Goal: Information Seeking & Learning: Learn about a topic

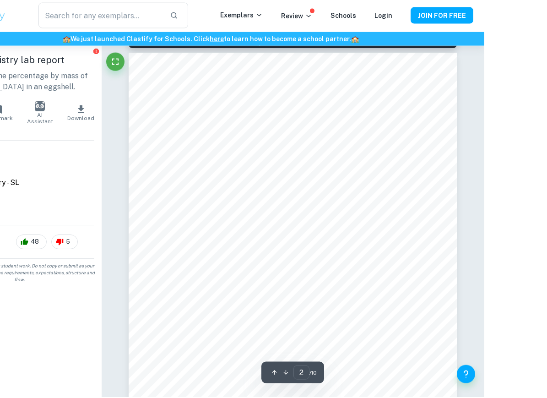
scroll to position [526, 0]
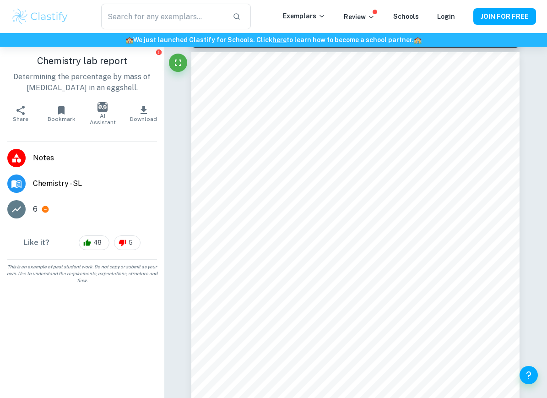
click at [542, 14] on div "​ Exemplars Review Schools Login JOIN FOR FREE" at bounding box center [273, 17] width 547 height 26
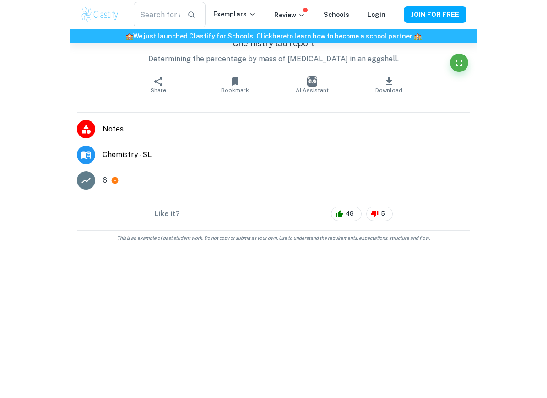
scroll to position [2012, 0]
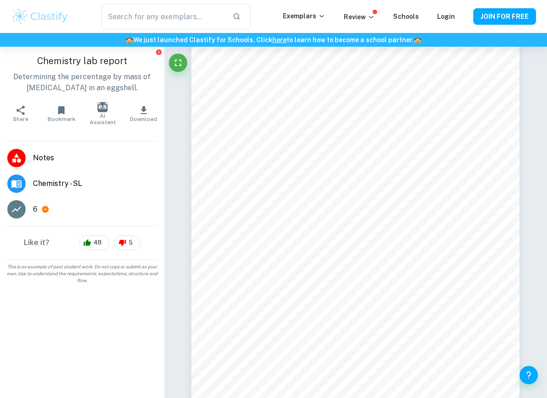
click at [48, 205] on icon at bounding box center [45, 209] width 8 height 8
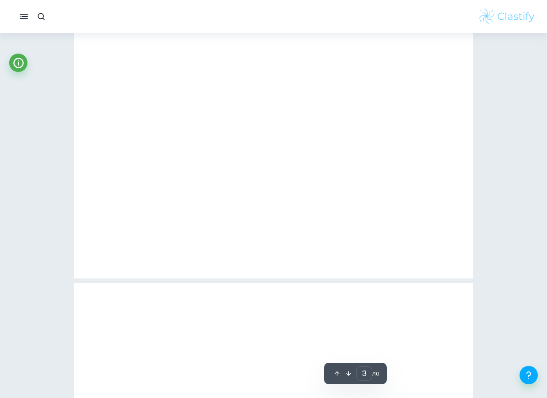
type input "4"
